Goal: Navigation & Orientation: Go to known website

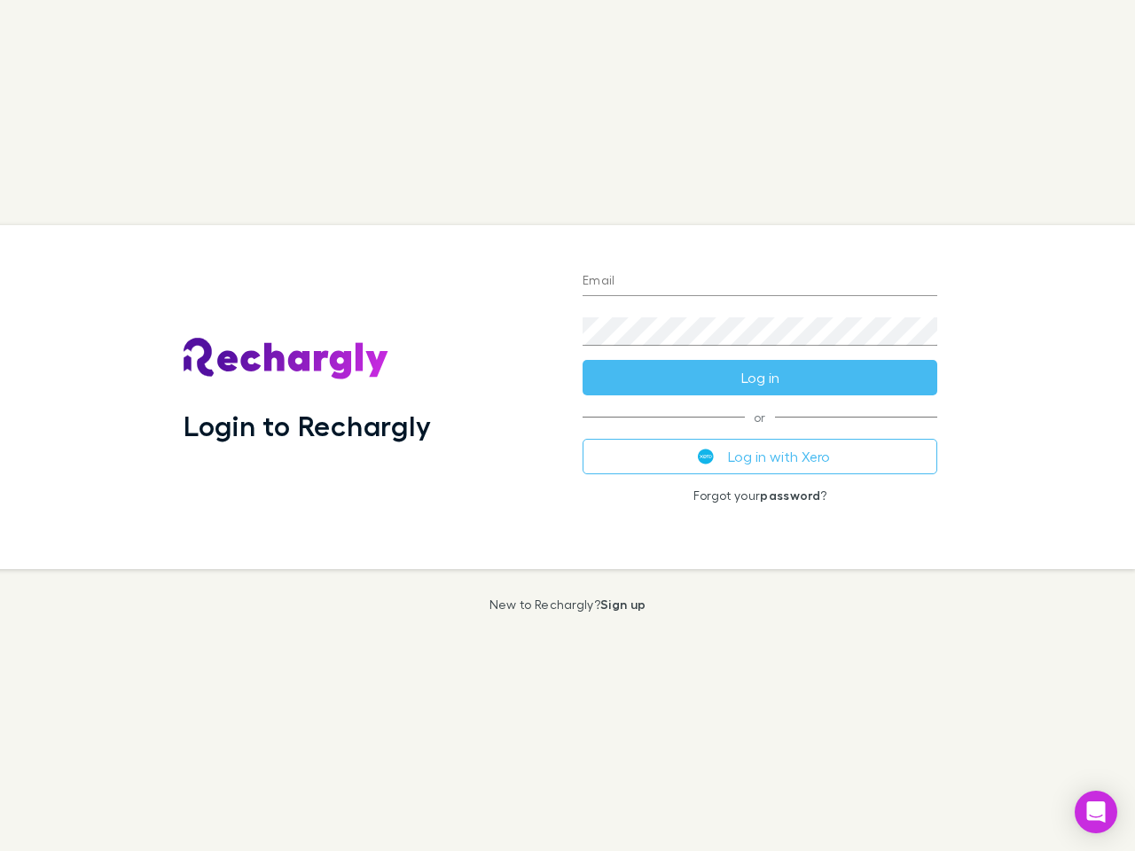
click at [567, 426] on div "Login to Rechargly" at bounding box center [368, 397] width 399 height 344
click at [760, 282] on input "Email" at bounding box center [759, 282] width 355 height 28
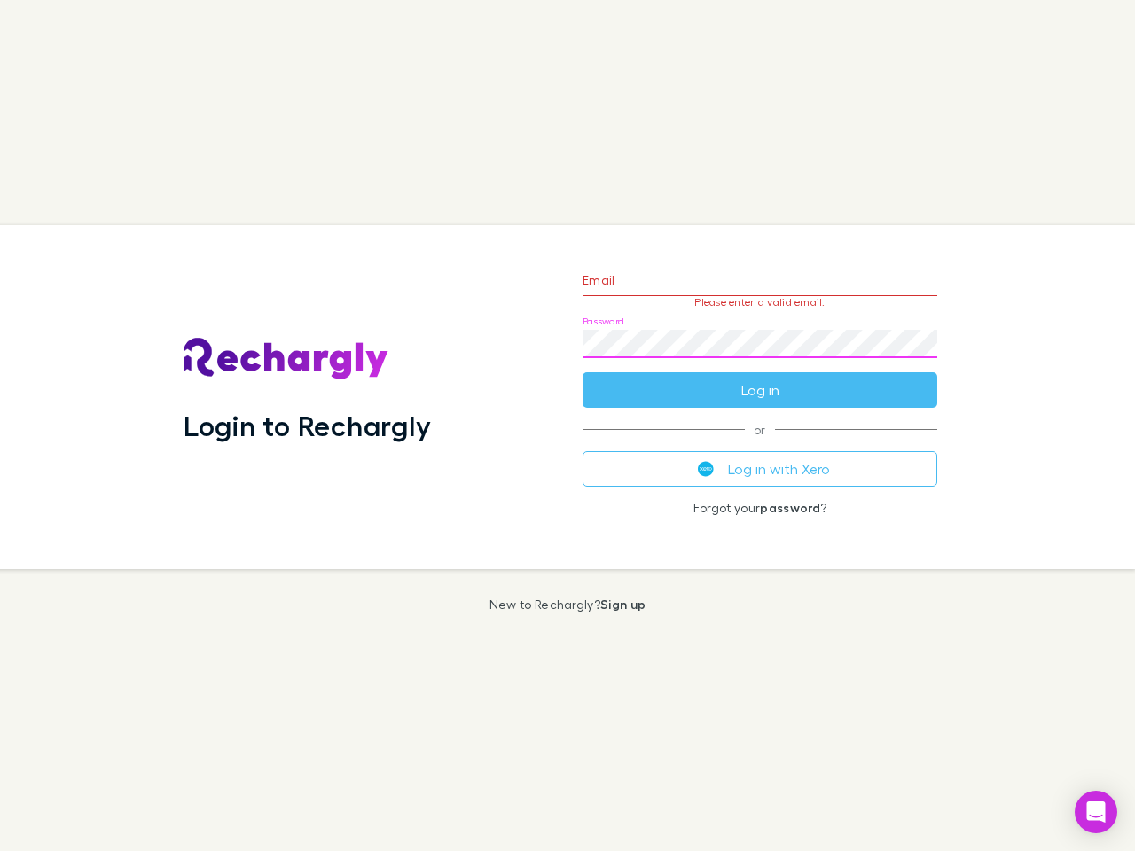
click at [760, 378] on form "Email Please enter a valid email. Password Log in" at bounding box center [759, 331] width 355 height 154
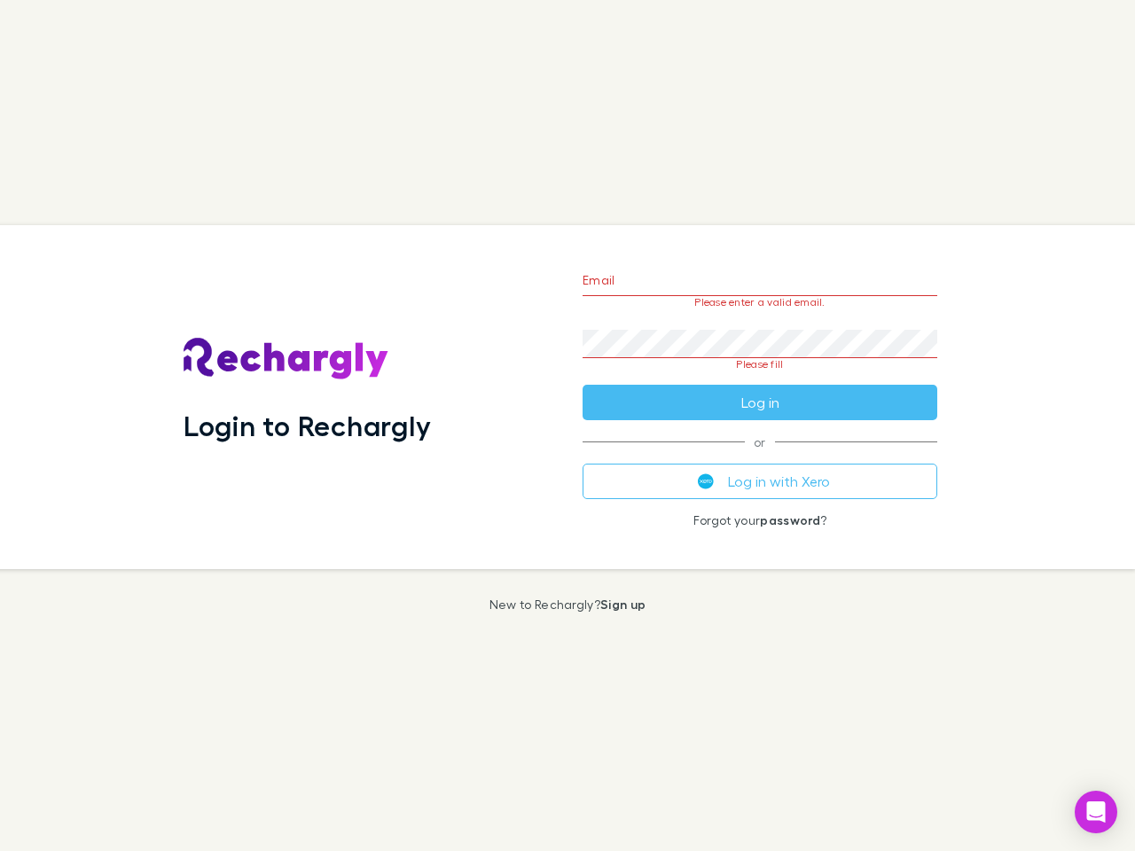
click at [760, 457] on div "Email Please enter a valid email. Password Please fill Log in or Log in with Xe…" at bounding box center [759, 397] width 383 height 344
click at [1096, 812] on icon "Open Intercom Messenger" at bounding box center [1096, 811] width 19 height 21
